Goal: Check status: Check status

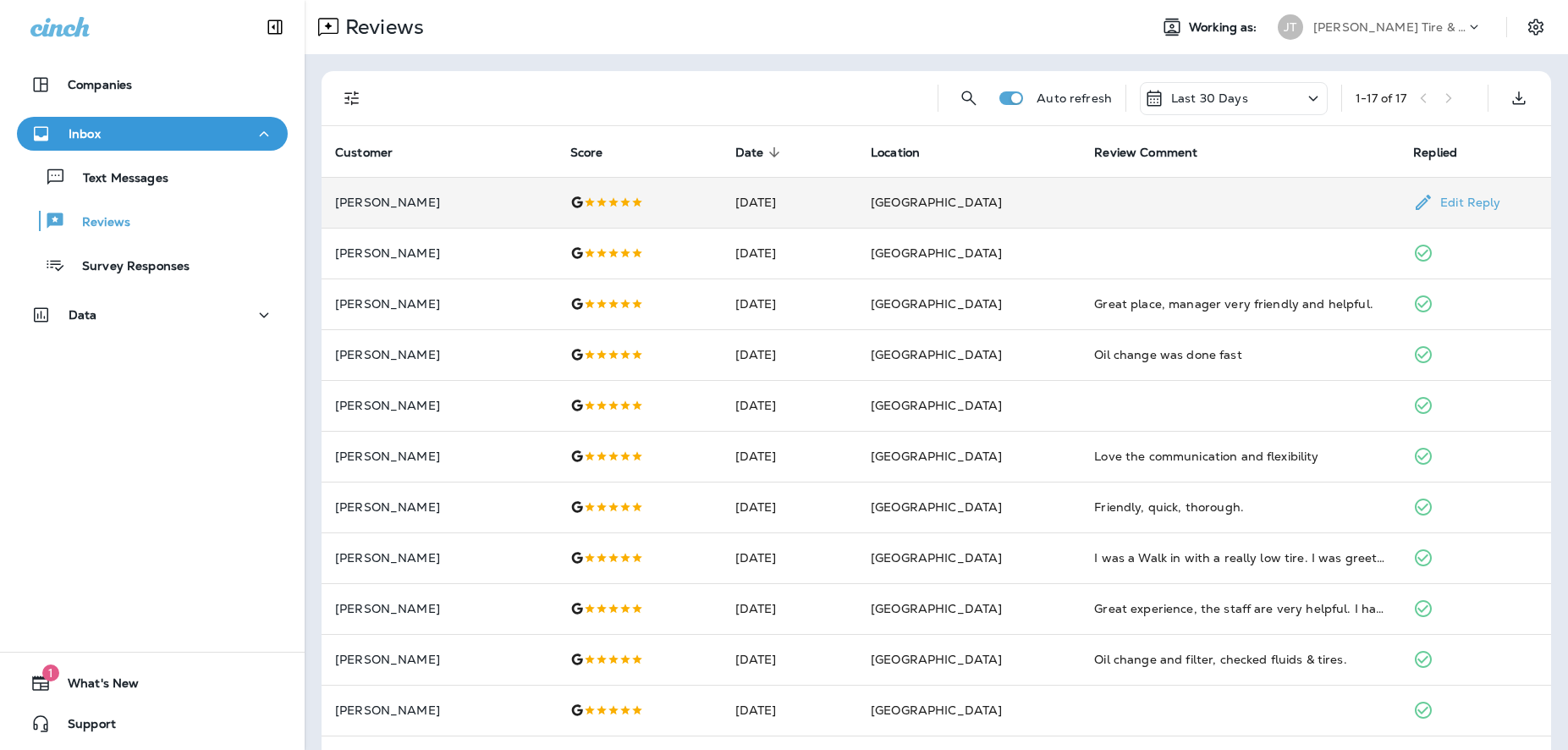
click at [1327, 198] on td at bounding box center [1240, 202] width 319 height 51
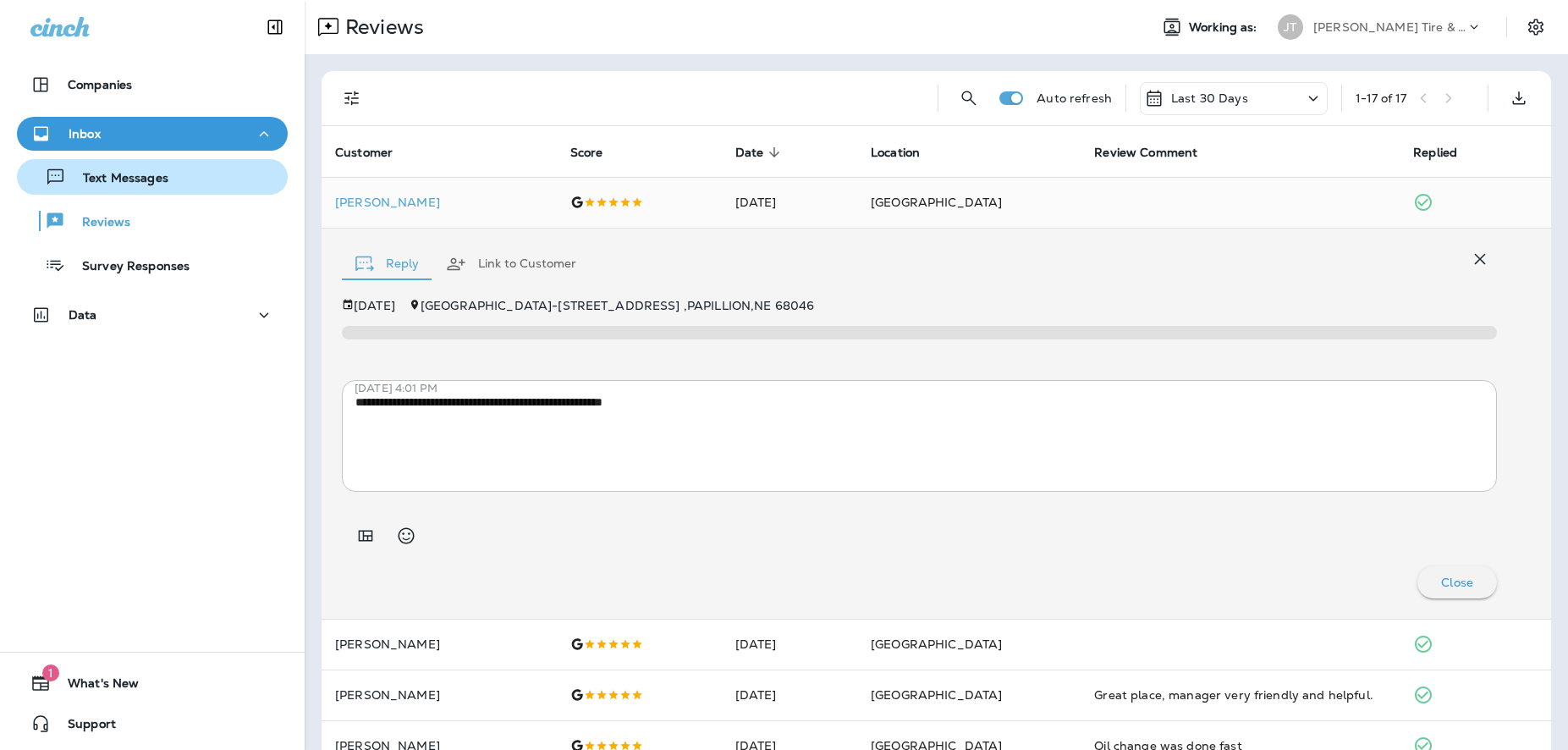
click at [94, 173] on p "Text Messages" at bounding box center [117, 179] width 102 height 16
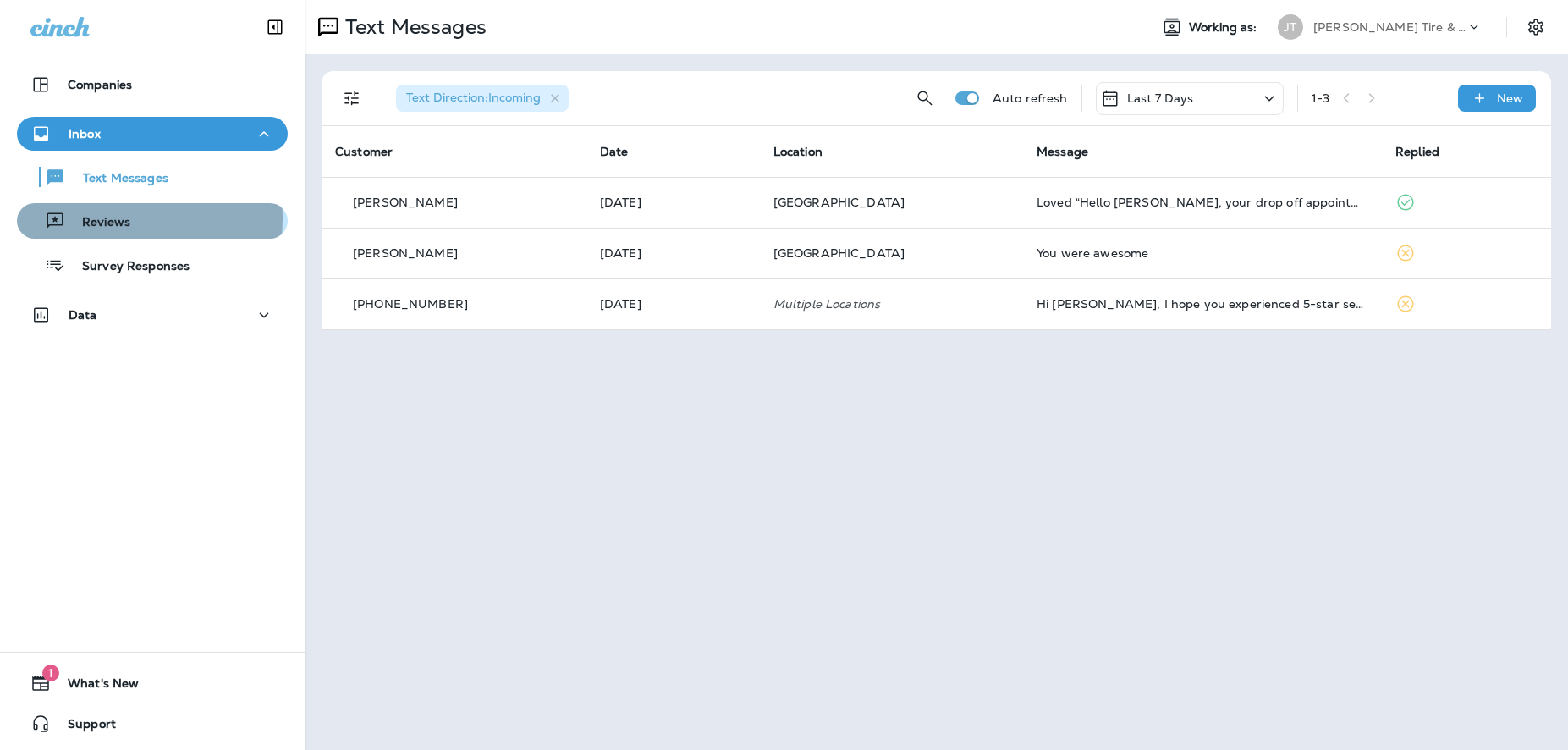
click at [100, 218] on p "Reviews" at bounding box center [97, 222] width 65 height 16
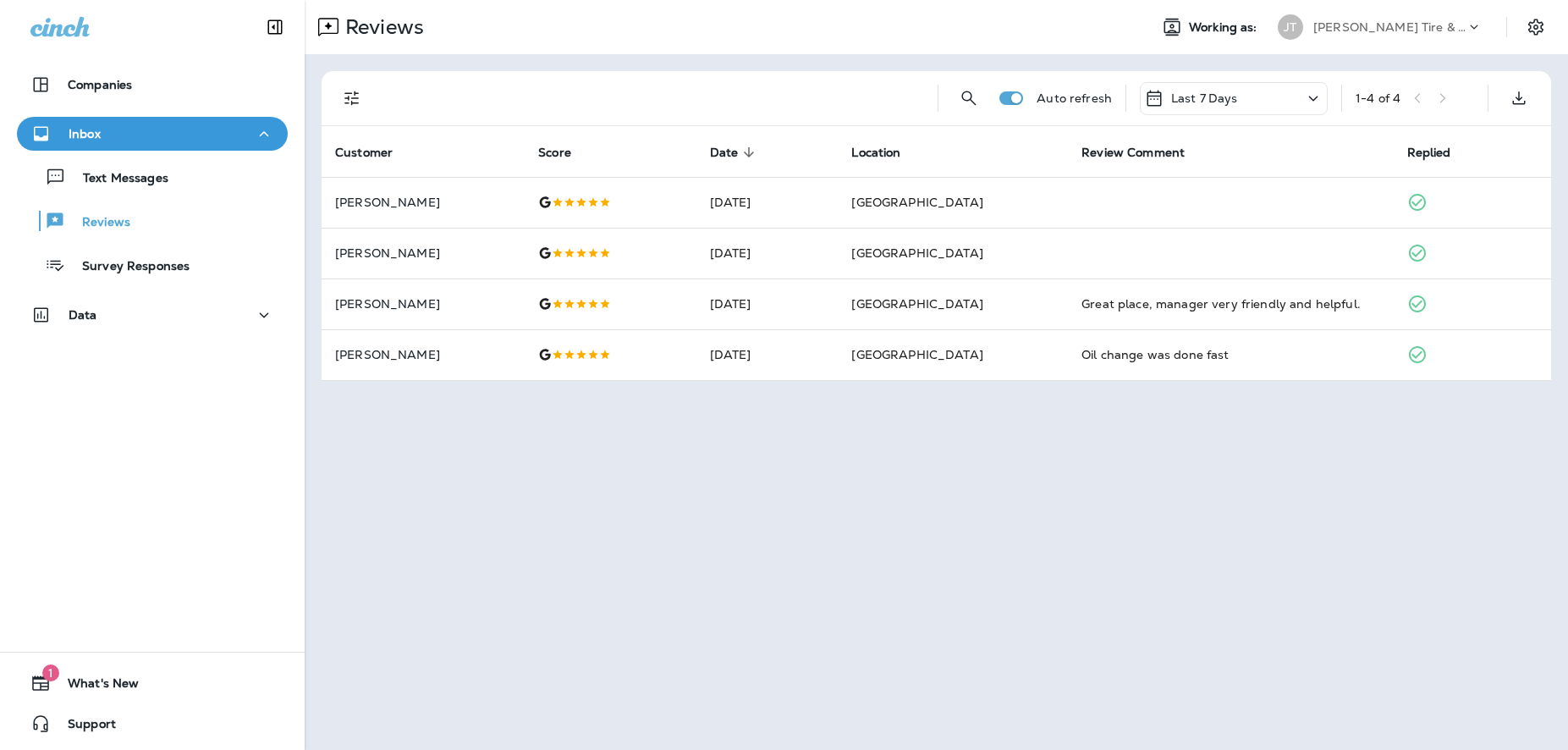
click at [1302, 103] on div "Last 7 Days" at bounding box center [1233, 98] width 188 height 33
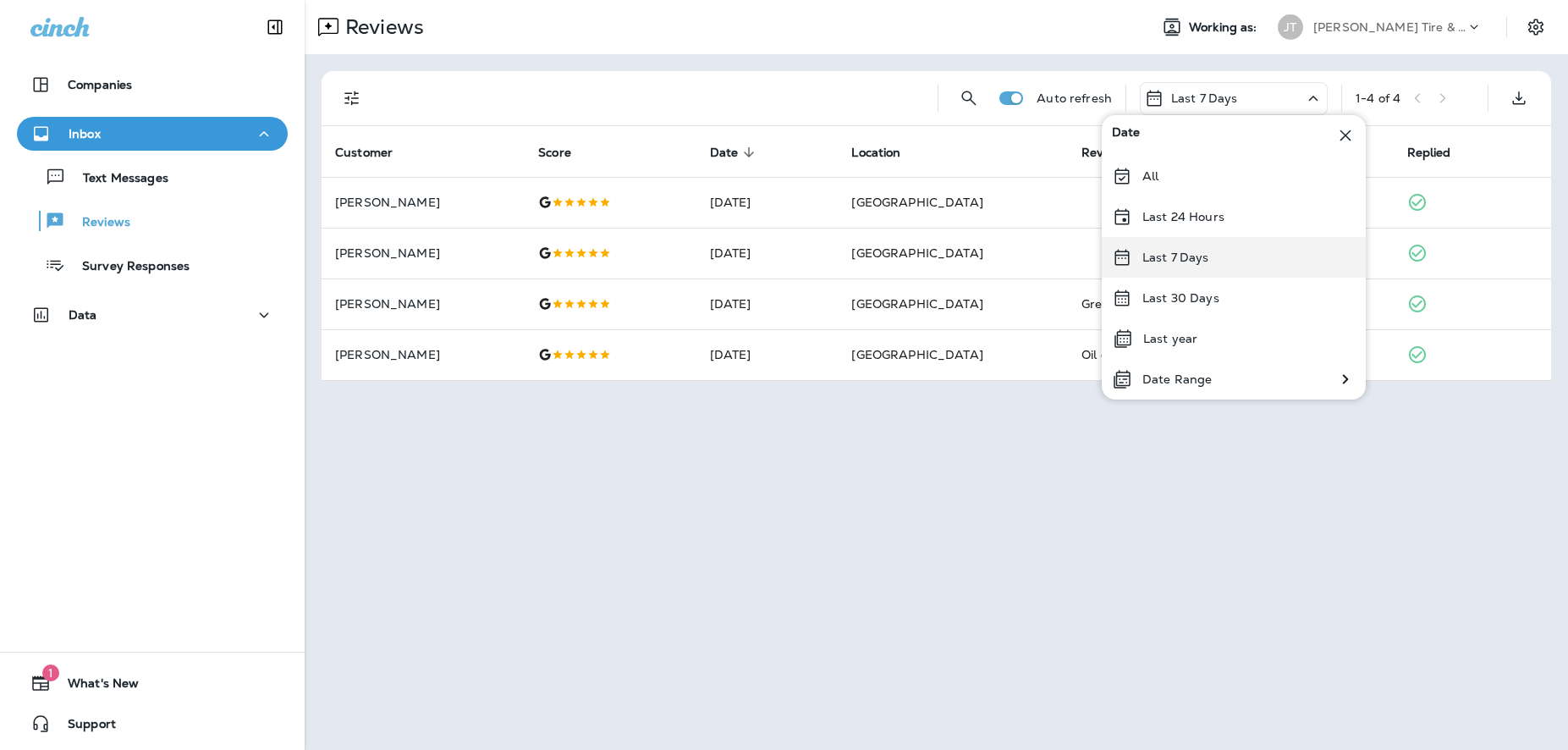
click at [1156, 266] on div "Last 7 Days" at bounding box center [1233, 257] width 264 height 41
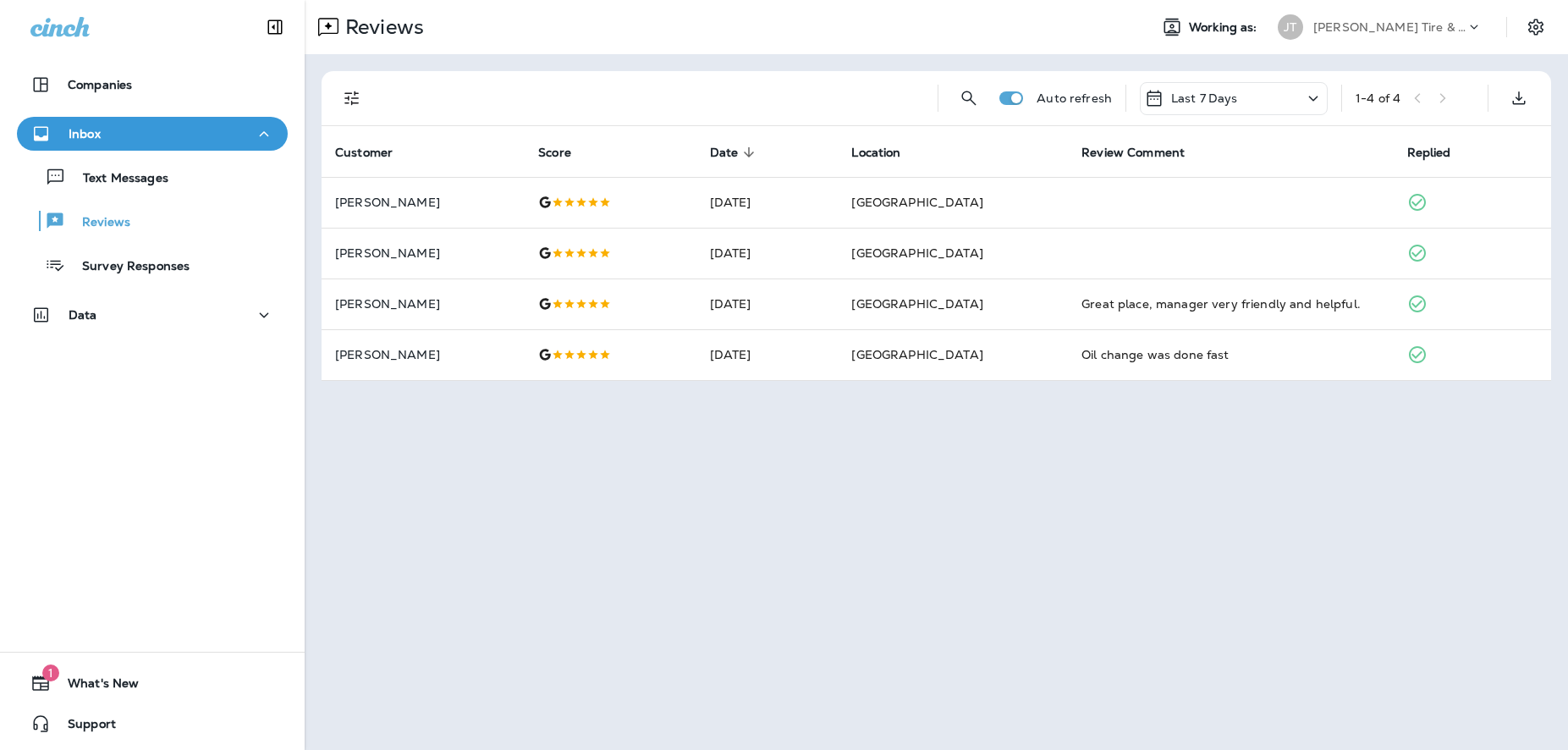
click at [1300, 101] on div "Last 7 Days" at bounding box center [1233, 98] width 188 height 33
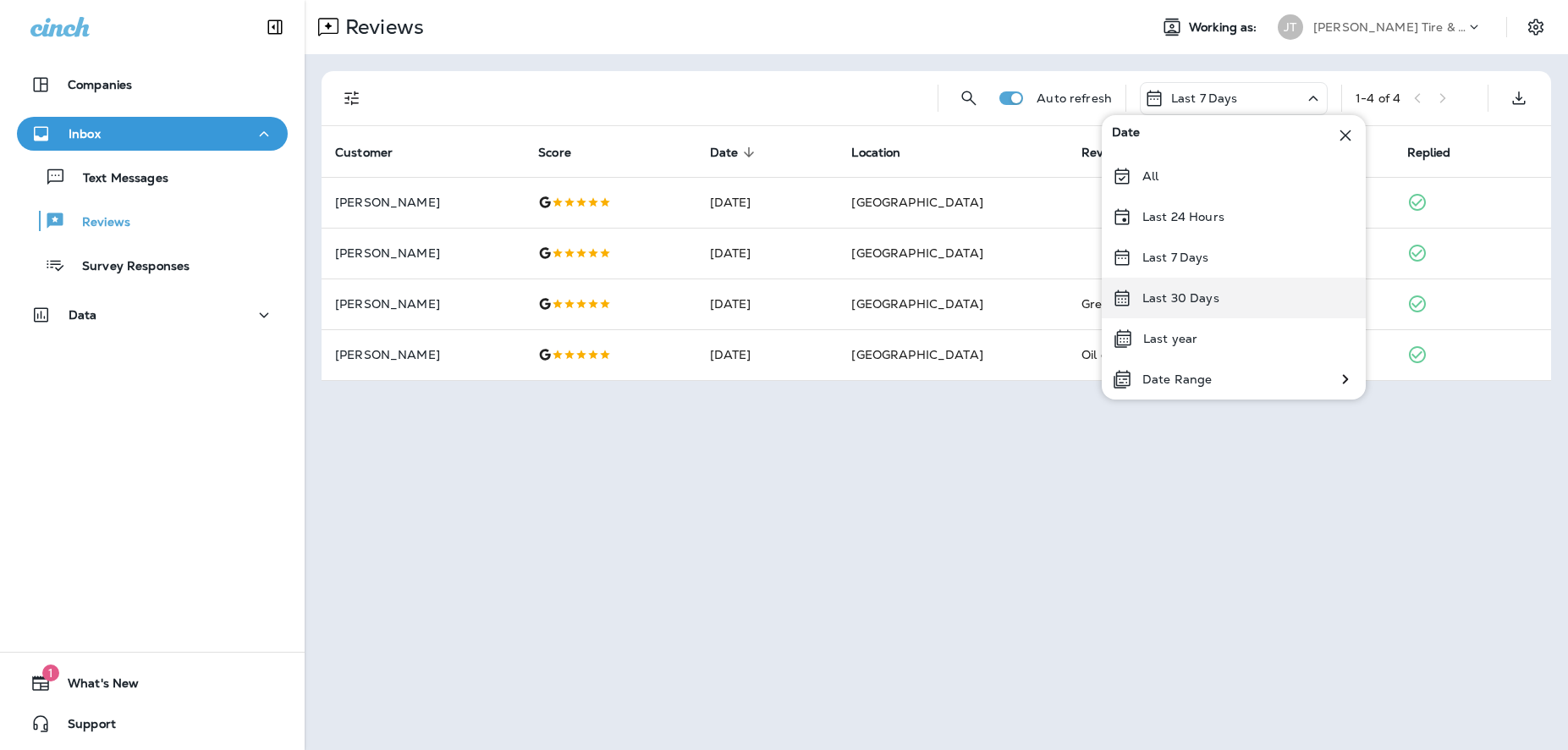
click at [1150, 300] on p "Last 30 Days" at bounding box center [1180, 298] width 77 height 13
